Goal: Go to known website: Access a specific website the user already knows

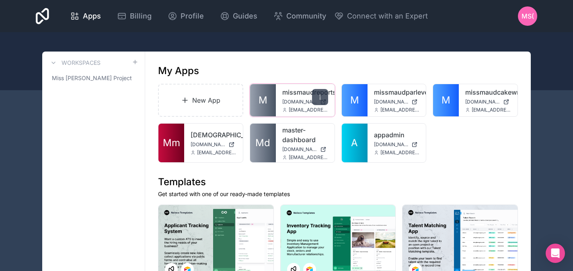
click at [317, 100] on icon at bounding box center [320, 97] width 6 height 6
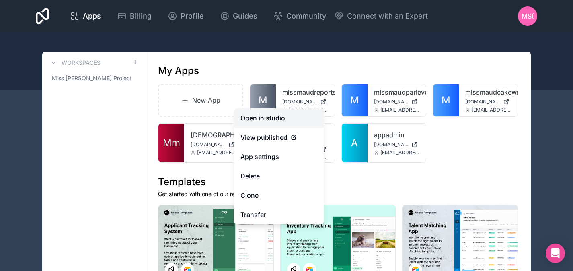
click at [280, 115] on link "Open in studio" at bounding box center [279, 117] width 90 height 19
